Goal: Transaction & Acquisition: Purchase product/service

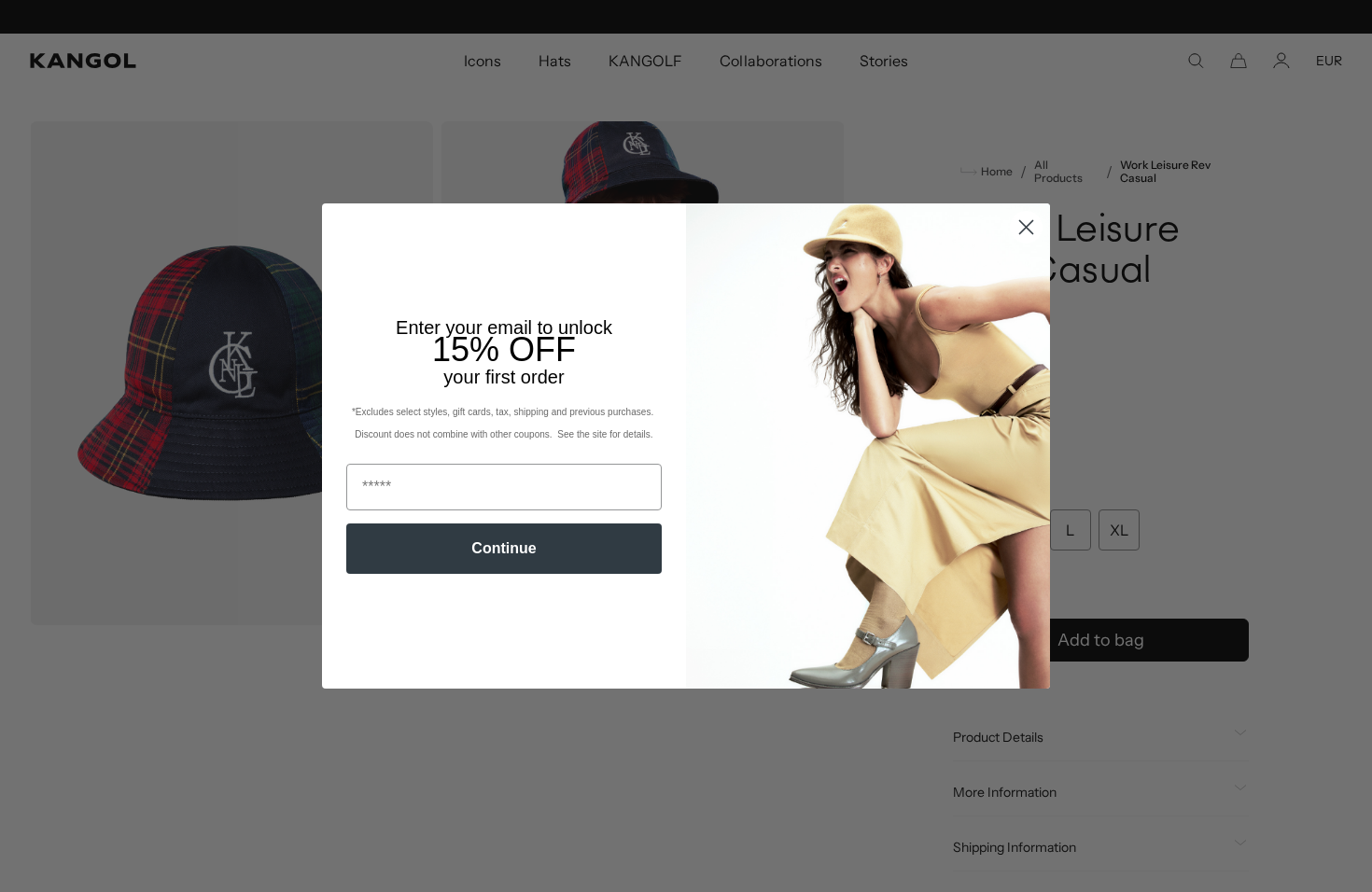
scroll to position [0, 385]
